Goal: Task Accomplishment & Management: Complete application form

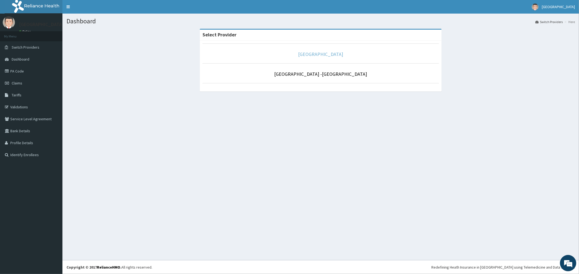
click at [310, 55] on link "[GEOGRAPHIC_DATA]" at bounding box center [320, 54] width 45 height 6
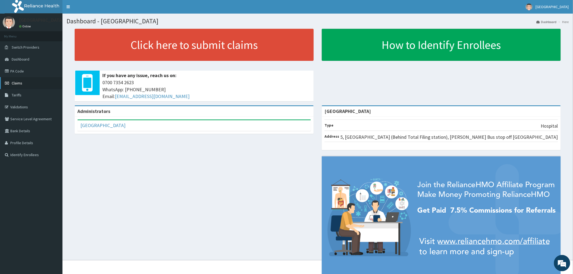
click at [17, 83] on span "Claims" at bounding box center [17, 83] width 11 height 5
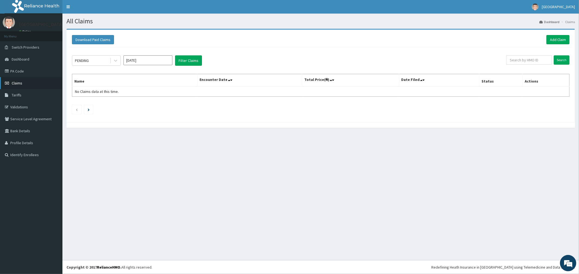
click at [14, 82] on span "Claims" at bounding box center [17, 83] width 11 height 5
click at [555, 40] on link "Add Claim" at bounding box center [558, 39] width 23 height 9
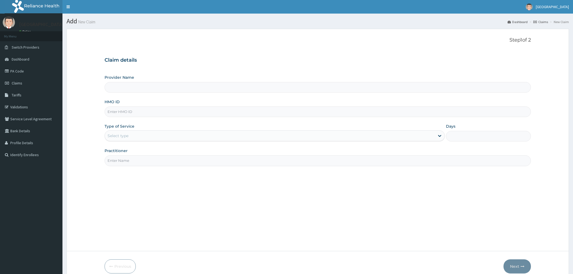
drag, startPoint x: 0, startPoint y: 0, endPoint x: 147, endPoint y: 84, distance: 169.3
click at [153, 111] on input "HMO ID" at bounding box center [318, 111] width 427 height 11
click at [147, 84] on input "Provider Name" at bounding box center [318, 87] width 427 height 11
click at [145, 108] on input "HMO ID" at bounding box center [318, 111] width 427 height 11
type input "[GEOGRAPHIC_DATA]"
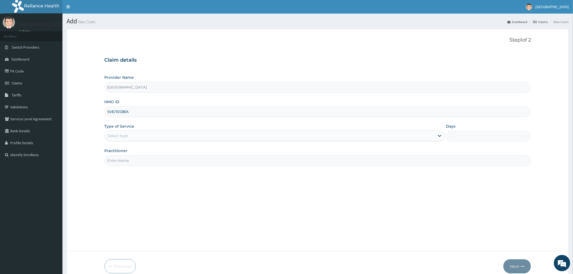
type input "SVE/10128/A"
click at [127, 136] on div "Select type" at bounding box center [118, 135] width 21 height 5
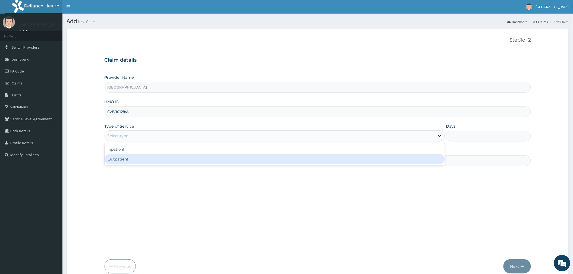
click at [125, 162] on div "Outpatient" at bounding box center [275, 159] width 340 height 10
type input "1"
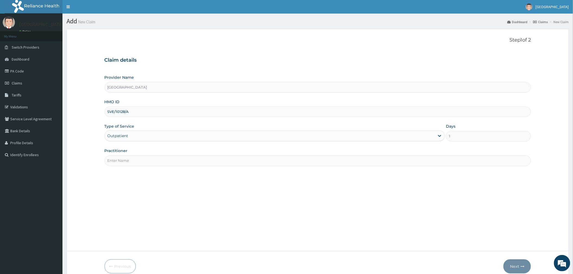
click at [124, 160] on input "Practitioner" at bounding box center [318, 160] width 427 height 11
type input "DR OGUOGHO"
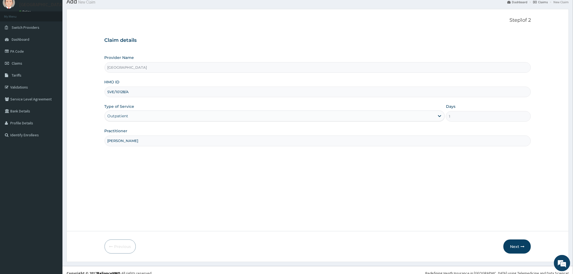
scroll to position [26, 0]
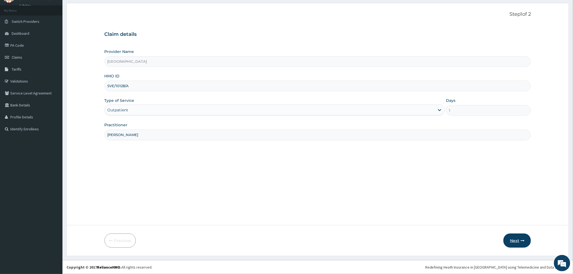
click at [518, 242] on button "Next" at bounding box center [517, 241] width 27 height 14
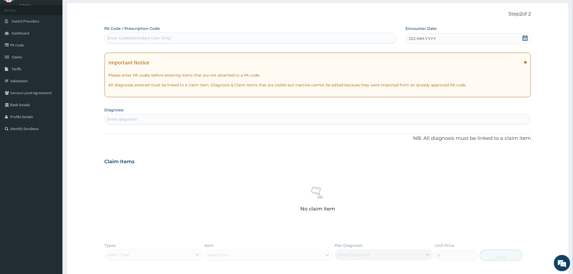
click at [525, 39] on icon at bounding box center [525, 37] width 5 height 5
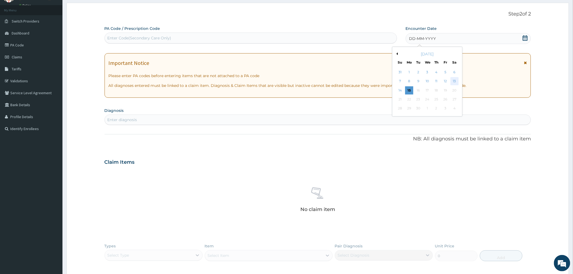
click at [452, 80] on div "13" at bounding box center [454, 81] width 8 height 8
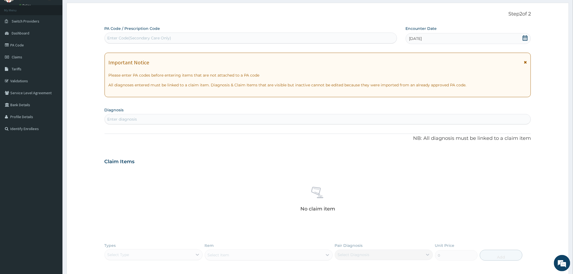
click at [129, 121] on div "Enter diagnosis" at bounding box center [123, 119] width 30 height 5
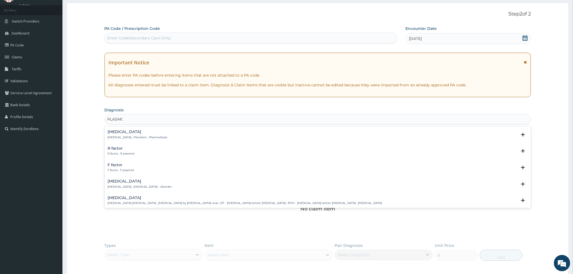
type input "PLASMOD"
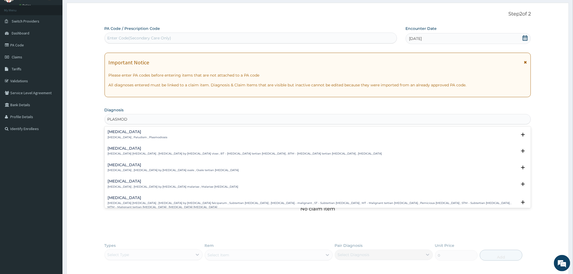
click at [127, 137] on p "Malaria , Paludism , Plasmodiosis" at bounding box center [138, 138] width 60 height 4
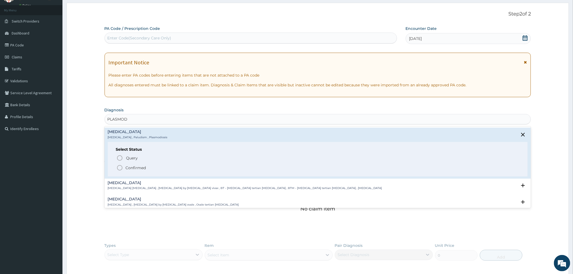
click at [130, 169] on p "Confirmed" at bounding box center [136, 167] width 20 height 5
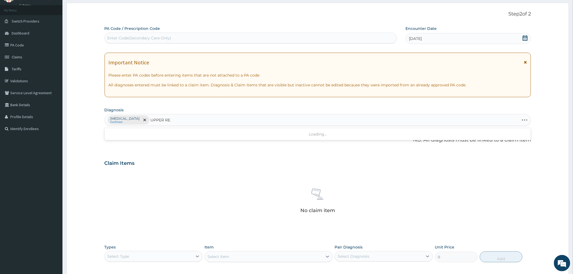
type input "UPPER RES"
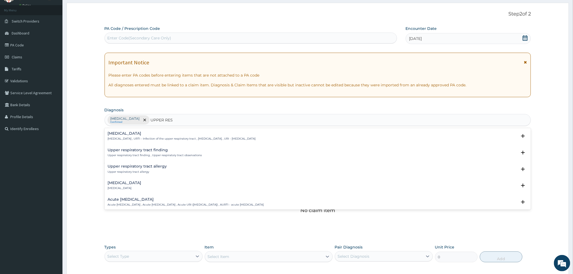
click at [160, 139] on p "Upper respiratory infection , URTI - Infection of the upper respiratory tract ,…" at bounding box center [182, 139] width 148 height 4
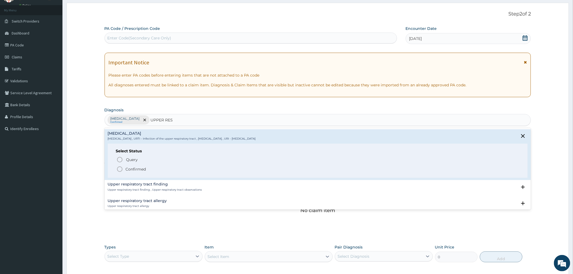
click at [139, 173] on div "Select Status Query Query covers suspected (?), Keep in view (kiv), Ruled out (…" at bounding box center [318, 161] width 420 height 34
click at [140, 171] on p "Confirmed" at bounding box center [136, 168] width 20 height 5
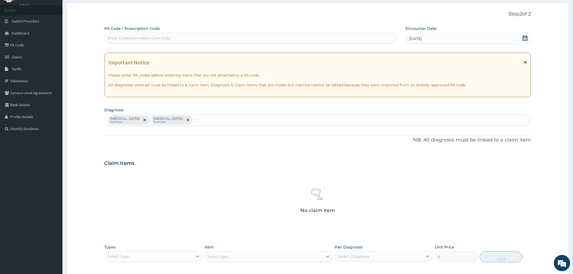
click at [196, 123] on div "Malaria Confirmed Upper respiratory infection Confirmed" at bounding box center [318, 119] width 426 height 11
type input "FEVER"
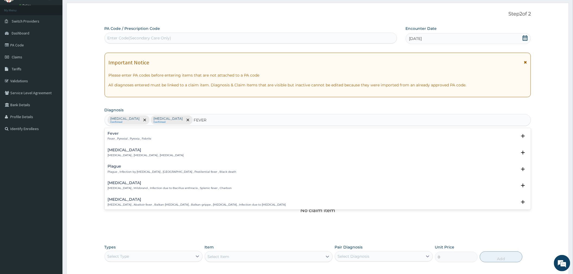
click at [115, 139] on p "Fever , Pyrexial , Pyrexia , Febrile" at bounding box center [130, 139] width 44 height 4
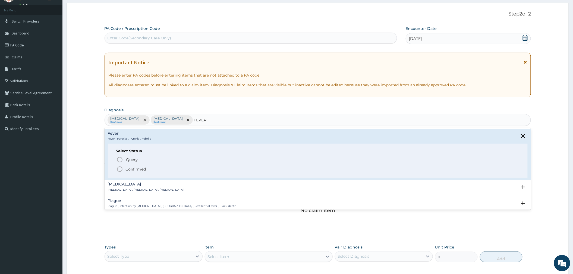
click at [130, 169] on p "Confirmed" at bounding box center [136, 168] width 20 height 5
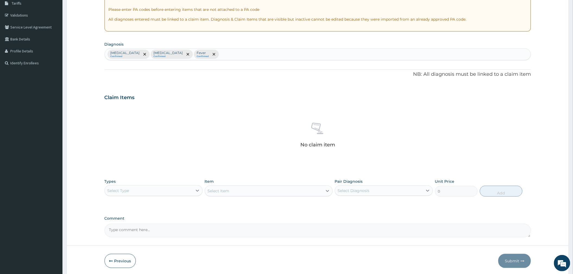
scroll to position [113, 0]
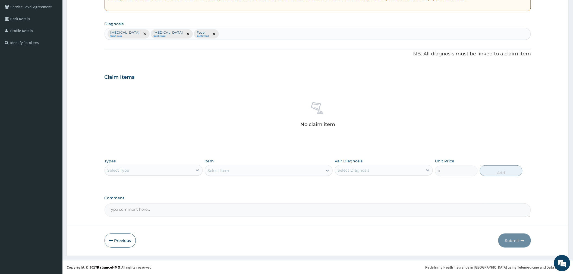
click at [167, 168] on div "Select Type" at bounding box center [149, 170] width 88 height 9
drag, startPoint x: 130, startPoint y: 206, endPoint x: 219, endPoint y: 203, distance: 88.6
click at [130, 206] on div "Procedures" at bounding box center [154, 204] width 98 height 10
drag, startPoint x: 363, startPoint y: 172, endPoint x: 344, endPoint y: 192, distance: 27.3
click at [362, 172] on div "Select Diagnosis" at bounding box center [354, 170] width 32 height 5
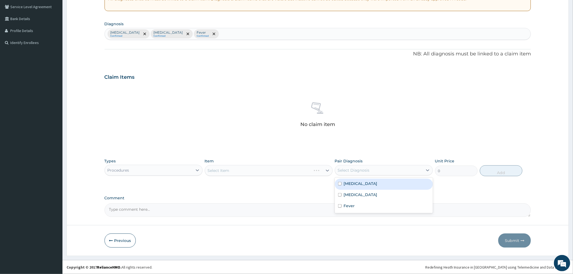
drag, startPoint x: 348, startPoint y: 184, endPoint x: 352, endPoint y: 203, distance: 20.0
click at [350, 186] on div "Malaria" at bounding box center [384, 184] width 98 height 11
checkbox input "true"
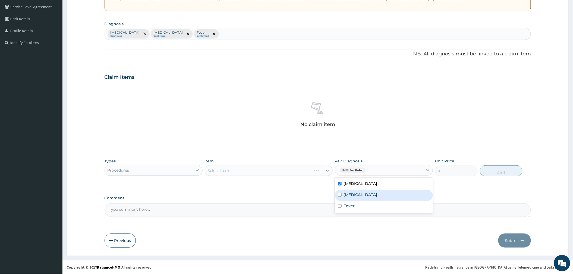
click at [353, 196] on label "Upper respiratory infection" at bounding box center [361, 194] width 34 height 5
checkbox input "true"
click at [351, 206] on label "Fever" at bounding box center [349, 205] width 11 height 5
checkbox input "true"
click at [287, 172] on div "Select Item" at bounding box center [269, 170] width 128 height 11
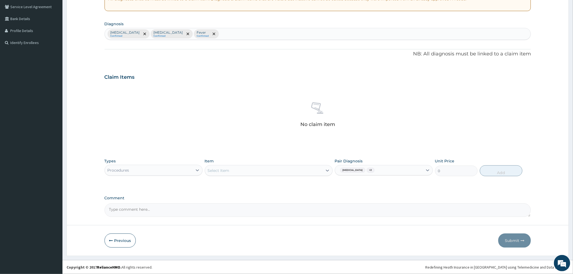
click at [287, 172] on div "Select Item" at bounding box center [264, 170] width 118 height 9
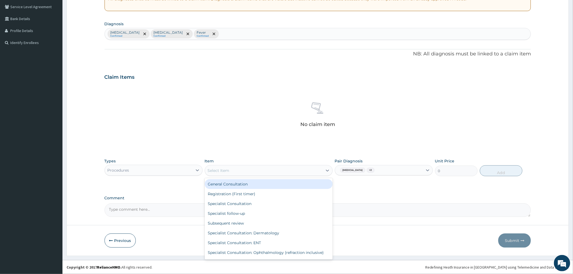
click at [271, 181] on div "General Consultation" at bounding box center [269, 184] width 128 height 10
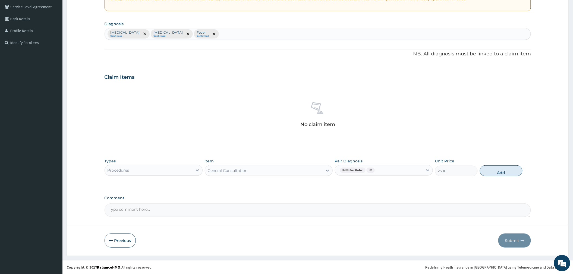
drag, startPoint x: 496, startPoint y: 172, endPoint x: 268, endPoint y: 153, distance: 228.9
click at [495, 172] on button "Add" at bounding box center [501, 170] width 43 height 11
type input "0"
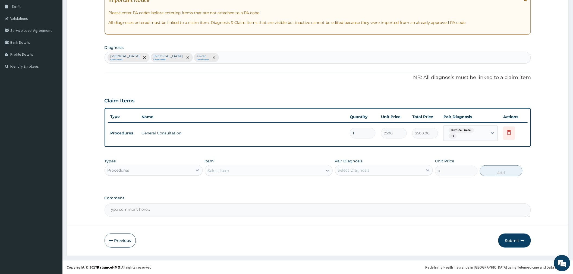
scroll to position [86, 0]
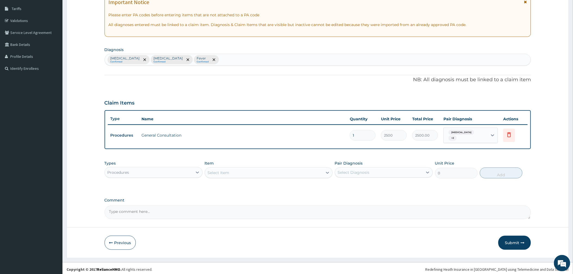
click at [145, 168] on div "Procedures" at bounding box center [149, 172] width 88 height 9
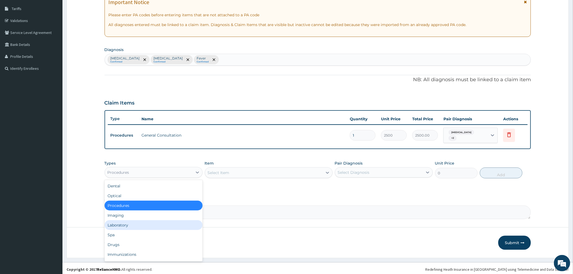
click at [134, 220] on div "Laboratory" at bounding box center [154, 225] width 98 height 10
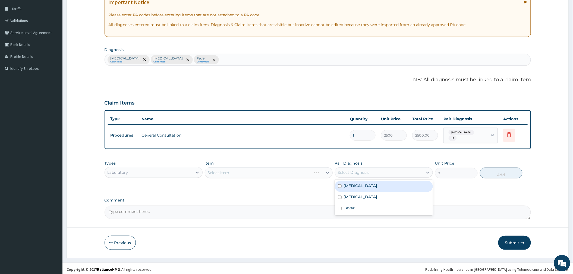
click at [369, 170] on div "Select Diagnosis" at bounding box center [354, 172] width 32 height 5
click at [347, 183] on label "Malaria" at bounding box center [361, 185] width 34 height 5
checkbox input "true"
click at [302, 169] on div "Select Item" at bounding box center [269, 172] width 128 height 11
click at [303, 169] on div "Select Item" at bounding box center [264, 172] width 118 height 9
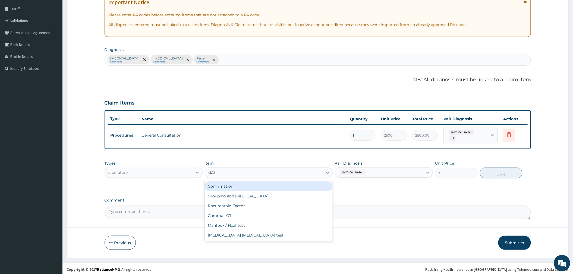
type input "MALA"
click at [309, 184] on div "Malaria Parasite test" at bounding box center [269, 186] width 128 height 10
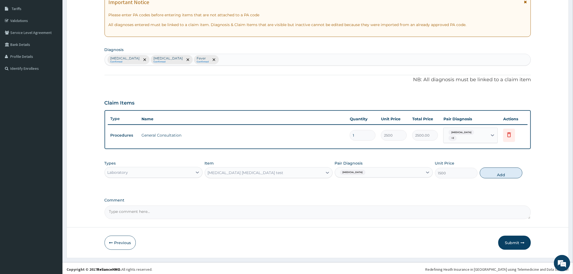
click at [504, 172] on button "Add" at bounding box center [501, 173] width 43 height 11
type input "0"
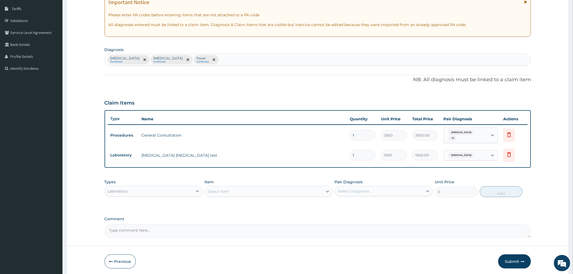
click at [268, 188] on div "Select Item" at bounding box center [264, 191] width 118 height 9
type input "FBC"
click at [275, 200] on div "FBC" at bounding box center [269, 205] width 128 height 10
type input "2500"
click at [387, 192] on div "Select Diagnosis" at bounding box center [379, 191] width 88 height 9
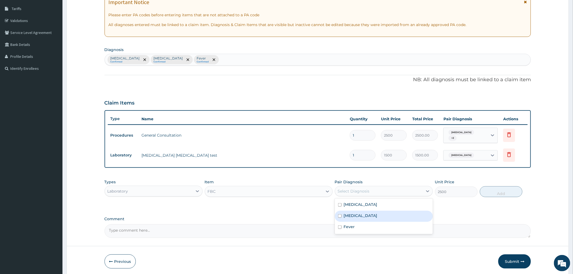
click at [368, 213] on label "Upper respiratory infection" at bounding box center [361, 215] width 34 height 5
checkbox input "true"
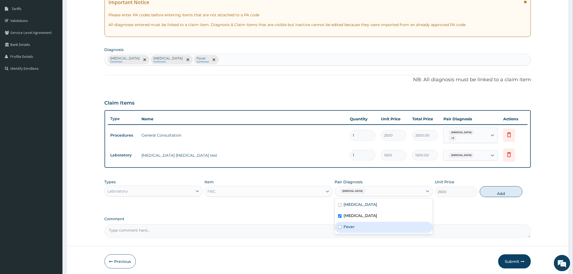
click at [362, 222] on div "Fever" at bounding box center [384, 227] width 98 height 11
checkbox input "true"
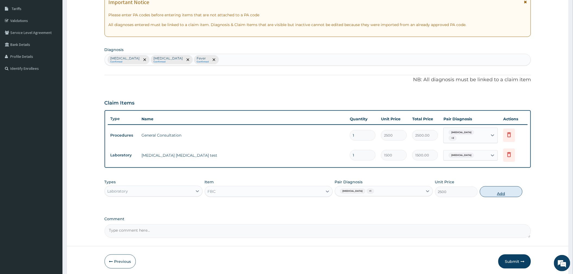
click at [492, 190] on button "Add" at bounding box center [501, 191] width 43 height 11
type input "0"
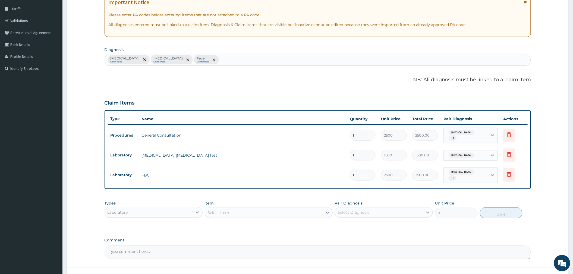
click at [137, 211] on div "Laboratory" at bounding box center [149, 212] width 88 height 9
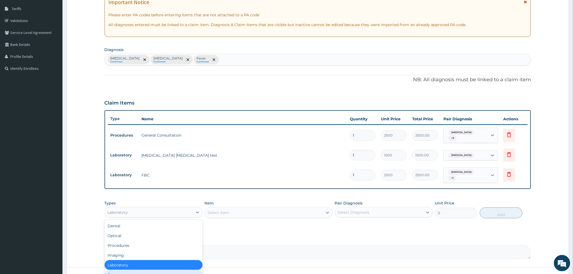
scroll to position [18, 0]
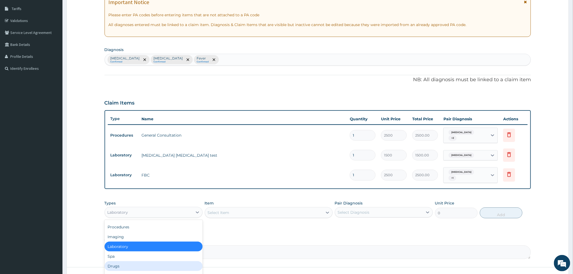
click at [128, 261] on div "Drugs" at bounding box center [154, 266] width 98 height 10
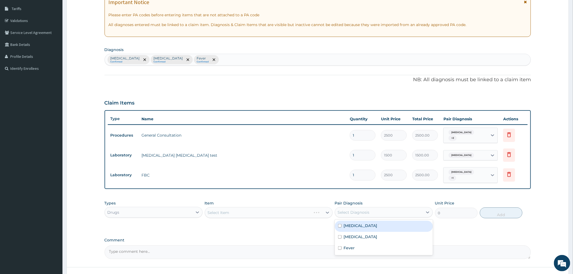
click at [353, 210] on div "Select Diagnosis" at bounding box center [354, 212] width 32 height 5
click at [348, 223] on label "Malaria" at bounding box center [361, 225] width 34 height 5
checkbox input "true"
click at [281, 211] on div "Select Item" at bounding box center [269, 212] width 128 height 11
click at [281, 212] on div "Select Item" at bounding box center [269, 212] width 128 height 11
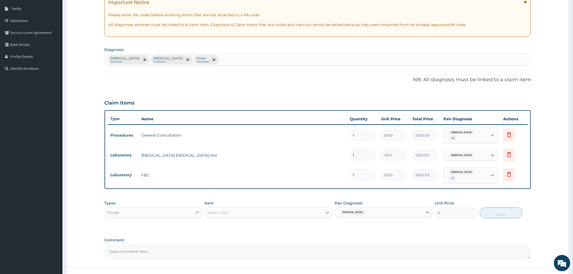
click at [281, 212] on div "Select Item" at bounding box center [264, 212] width 118 height 9
type input "COARTE"
click at [285, 224] on div "Coartem tabs" at bounding box center [269, 226] width 128 height 10
click at [500, 213] on button "Add" at bounding box center [501, 212] width 43 height 11
type input "0"
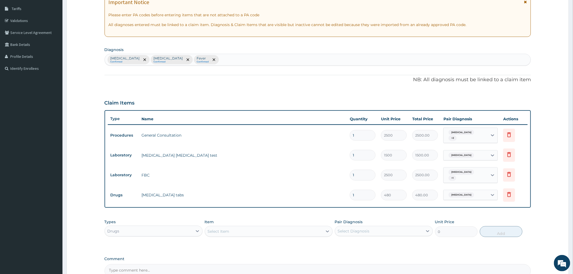
click at [276, 227] on div "Select Item" at bounding box center [264, 231] width 118 height 9
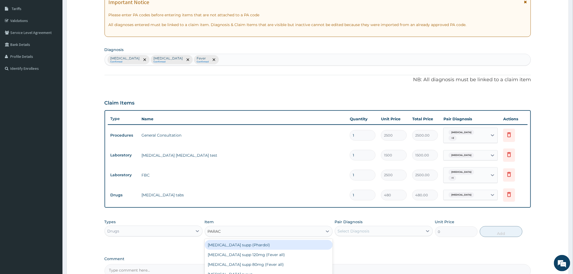
type input "PARACE"
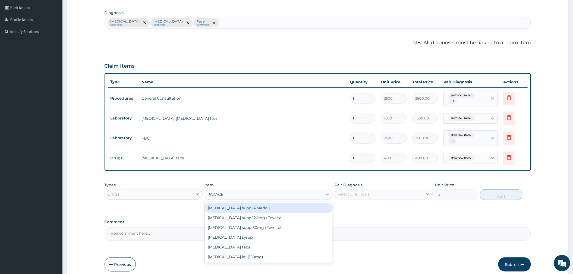
scroll to position [146, 0]
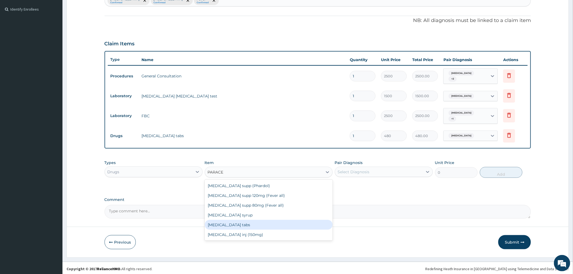
click at [261, 225] on div "Paracetamol tabs" at bounding box center [269, 225] width 128 height 10
type input "20"
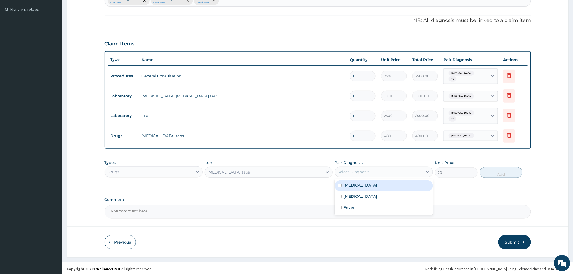
click at [384, 168] on div "Select Diagnosis" at bounding box center [379, 172] width 88 height 9
click at [364, 186] on div "Malaria" at bounding box center [384, 185] width 98 height 11
checkbox input "true"
click at [497, 173] on button "Add" at bounding box center [501, 172] width 43 height 11
type input "0"
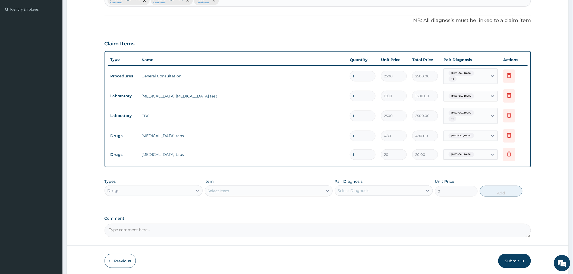
click at [261, 182] on div "Item Select Item" at bounding box center [269, 188] width 128 height 18
click at [260, 187] on div "Select Item" at bounding box center [264, 191] width 118 height 9
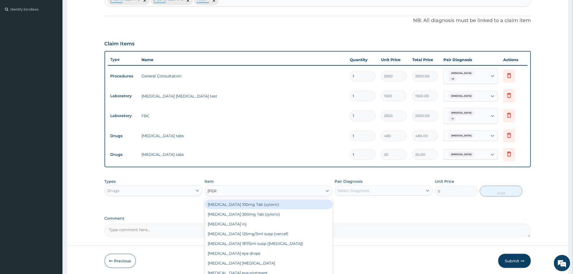
type input "LORAT"
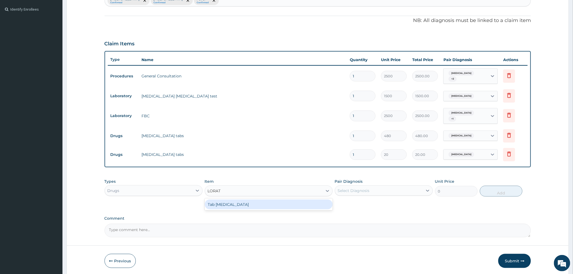
click at [279, 202] on div "Tab Loratadine" at bounding box center [269, 205] width 128 height 10
type input "45"
click at [367, 193] on div "Select Diagnosis" at bounding box center [379, 190] width 88 height 9
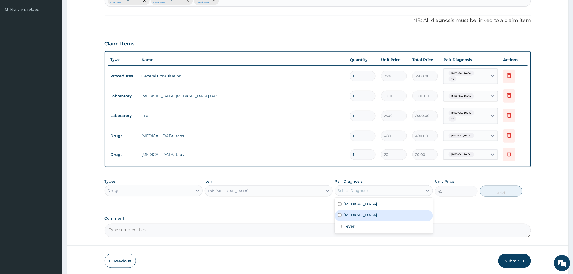
click at [360, 212] on label "Upper respiratory infection" at bounding box center [361, 214] width 34 height 5
checkbox input "true"
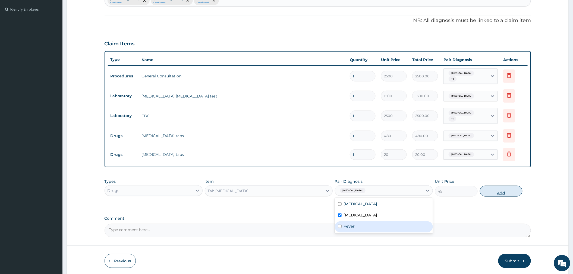
click at [489, 191] on button "Add" at bounding box center [501, 191] width 43 height 11
type input "0"
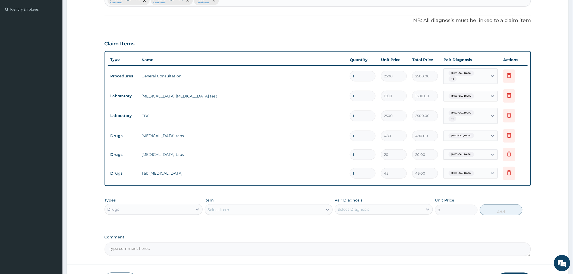
click at [225, 207] on div "Select Item" at bounding box center [219, 209] width 22 height 5
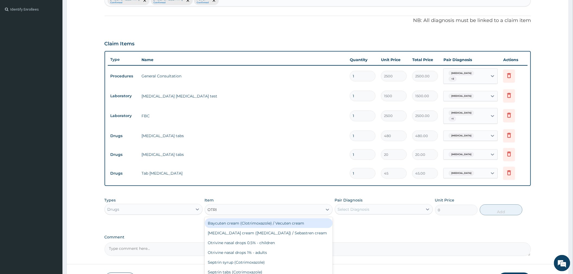
type input "OTRIV"
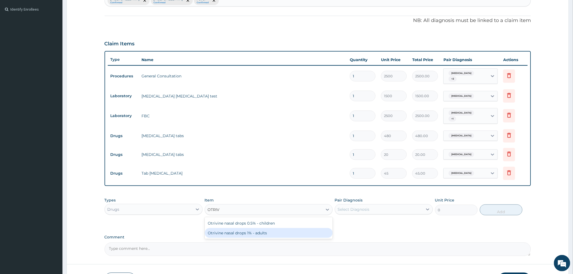
click at [262, 233] on div "Otrivine nasal drops 1% - adults" at bounding box center [269, 233] width 128 height 10
type input "3000"
click at [372, 210] on div "Select Diagnosis" at bounding box center [379, 209] width 88 height 9
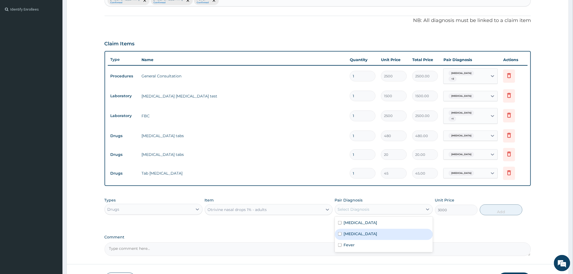
click at [365, 234] on label "Upper respiratory infection" at bounding box center [361, 233] width 34 height 5
checkbox input "true"
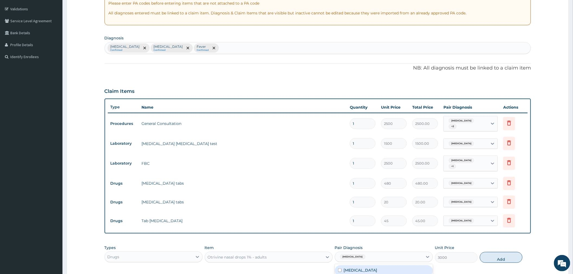
scroll to position [37, 0]
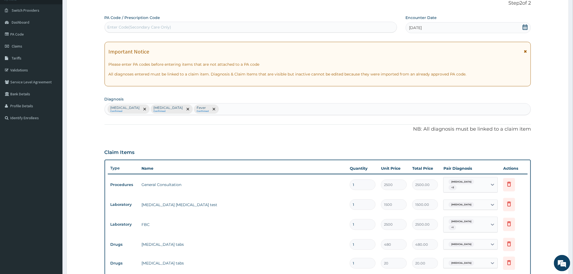
click at [225, 113] on div "Malaria Confirmed Upper respiratory infection Confirmed Fever Confirmed" at bounding box center [318, 108] width 426 height 11
type input "NASAL"
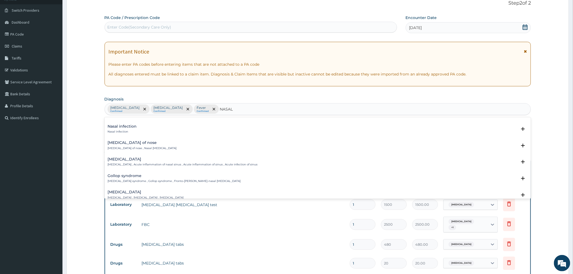
scroll to position [362, 0]
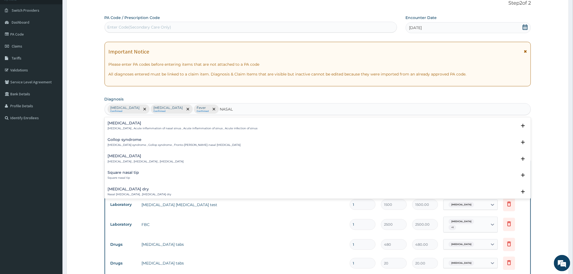
click at [148, 161] on p "Nasal congestion , Stuffed-up nose , Congested nose" at bounding box center [146, 162] width 76 height 4
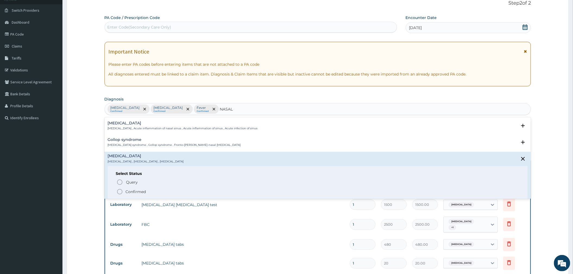
click at [137, 190] on p "Confirmed" at bounding box center [136, 191] width 20 height 5
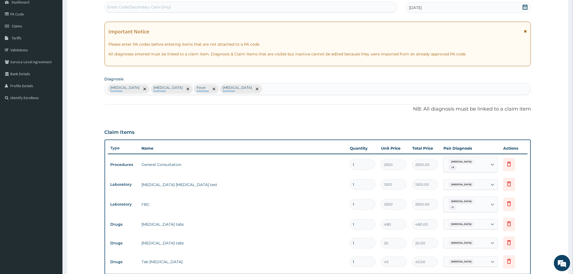
scroll to position [182, 0]
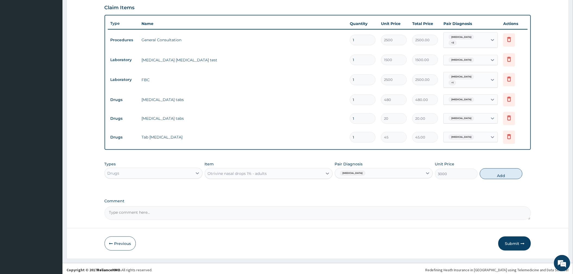
click at [397, 171] on div "Upper respiratory infection" at bounding box center [379, 173] width 88 height 9
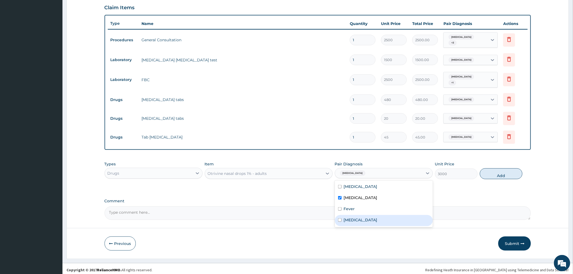
click at [355, 217] on label "Nasal congestion" at bounding box center [361, 219] width 34 height 5
checkbox input "true"
click at [490, 169] on button "Add" at bounding box center [501, 173] width 43 height 11
type input "0"
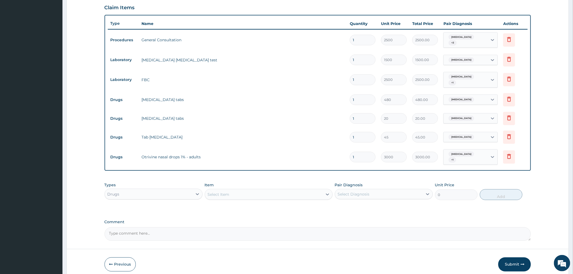
click at [371, 134] on input "1" at bounding box center [363, 137] width 26 height 11
type input "0.00"
type input "7"
type input "315.00"
type input "7"
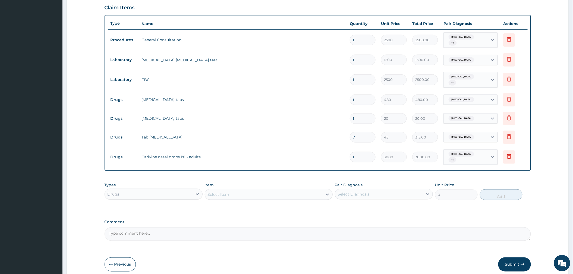
click at [362, 119] on input "1" at bounding box center [363, 118] width 26 height 11
type input "18"
type input "360.00"
type input "18"
drag, startPoint x: 360, startPoint y: 100, endPoint x: 350, endPoint y: 102, distance: 9.6
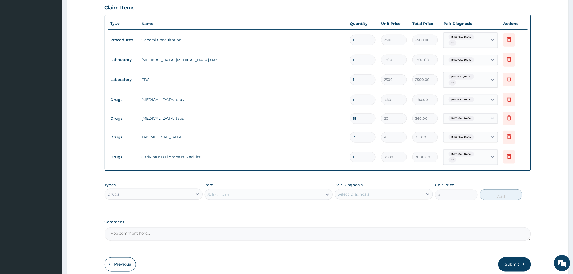
click at [350, 102] on div "1" at bounding box center [363, 100] width 26 height 11
type input "6"
type input "2880.00"
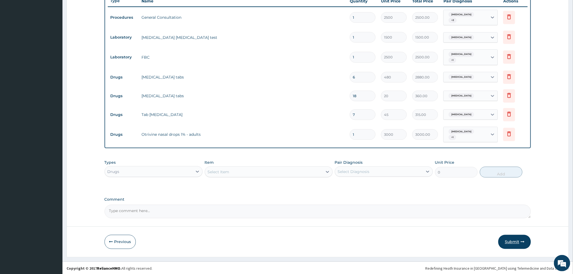
type input "6"
click at [509, 240] on button "Submit" at bounding box center [514, 242] width 33 height 14
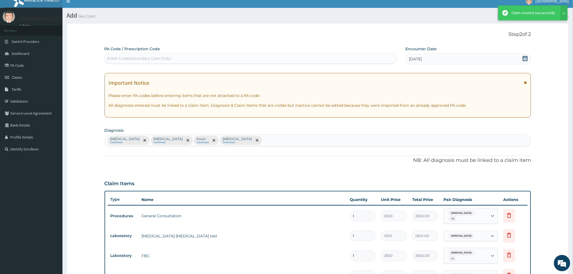
scroll to position [204, 0]
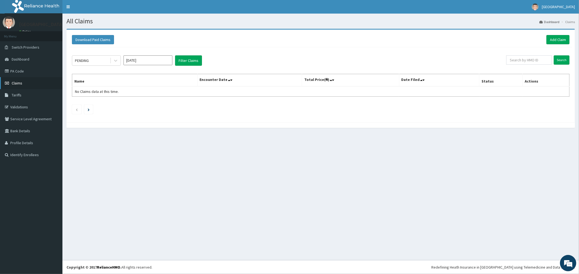
click at [18, 83] on span "Claims" at bounding box center [17, 83] width 11 height 5
click at [559, 40] on link "Add Claim" at bounding box center [558, 39] width 23 height 9
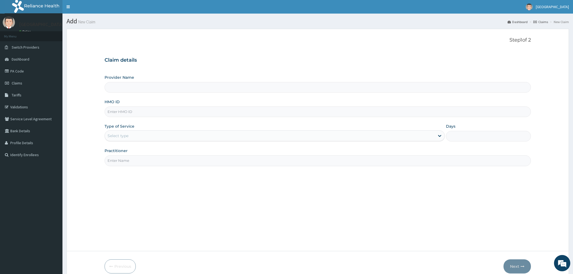
type input "[GEOGRAPHIC_DATA]"
click at [134, 111] on input "HMO ID" at bounding box center [318, 111] width 427 height 11
click at [16, 69] on link "PA Code" at bounding box center [31, 71] width 62 height 12
